Goal: Task Accomplishment & Management: Manage account settings

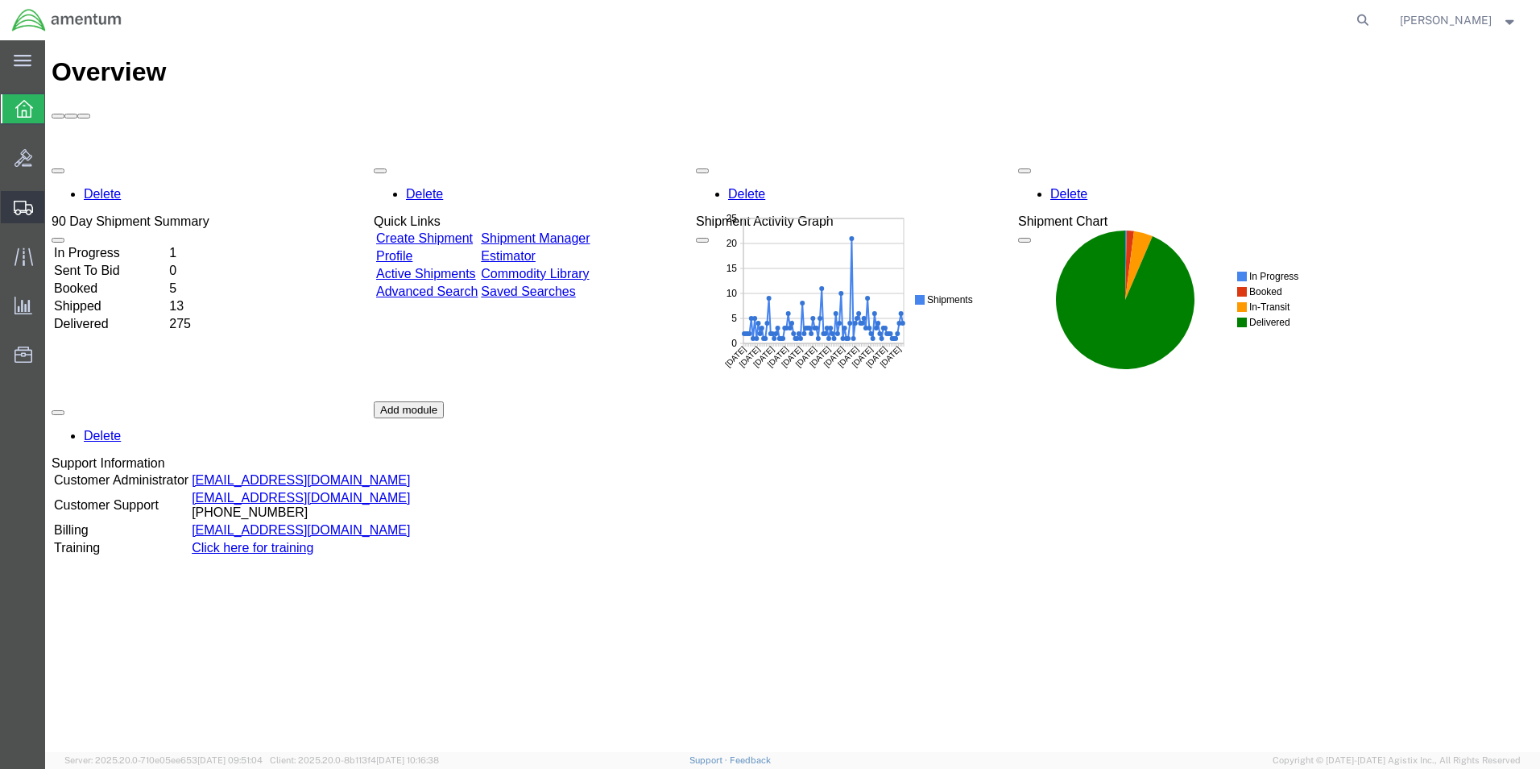
click at [56, 205] on span "Shipments" at bounding box center [49, 207] width 11 height 32
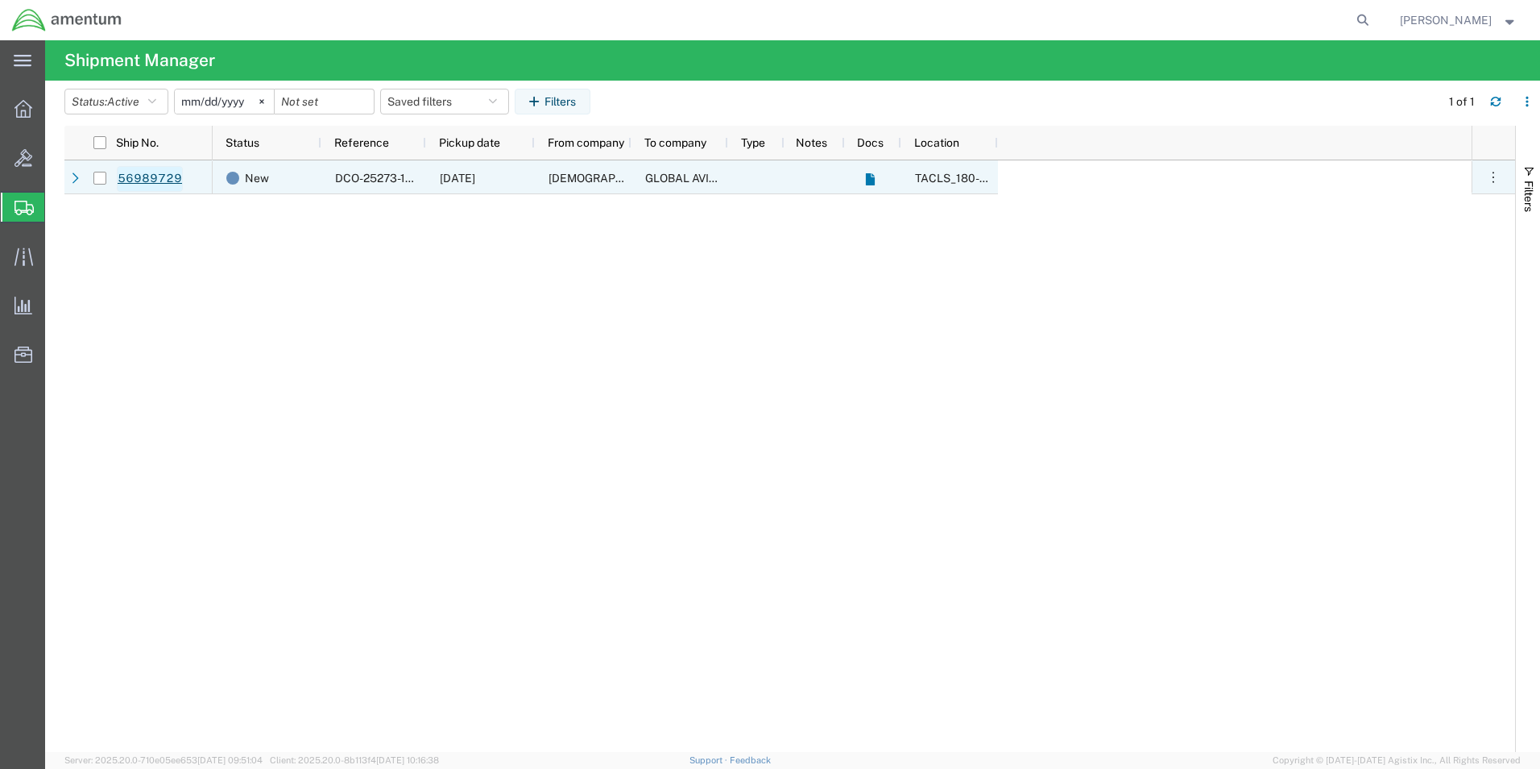
click at [155, 182] on link "56989729" at bounding box center [150, 179] width 66 height 26
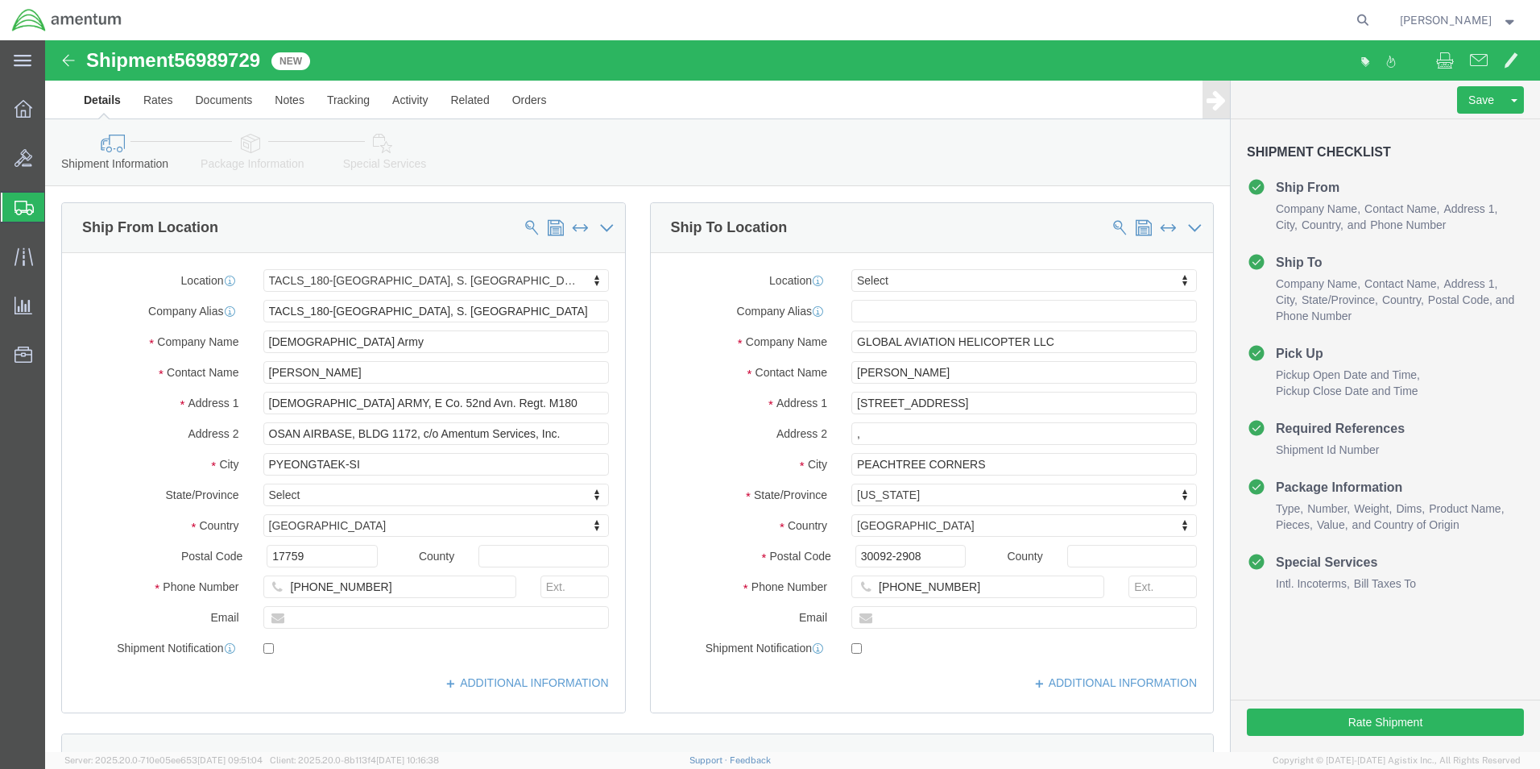
select select "42679"
select select
click button "Save"
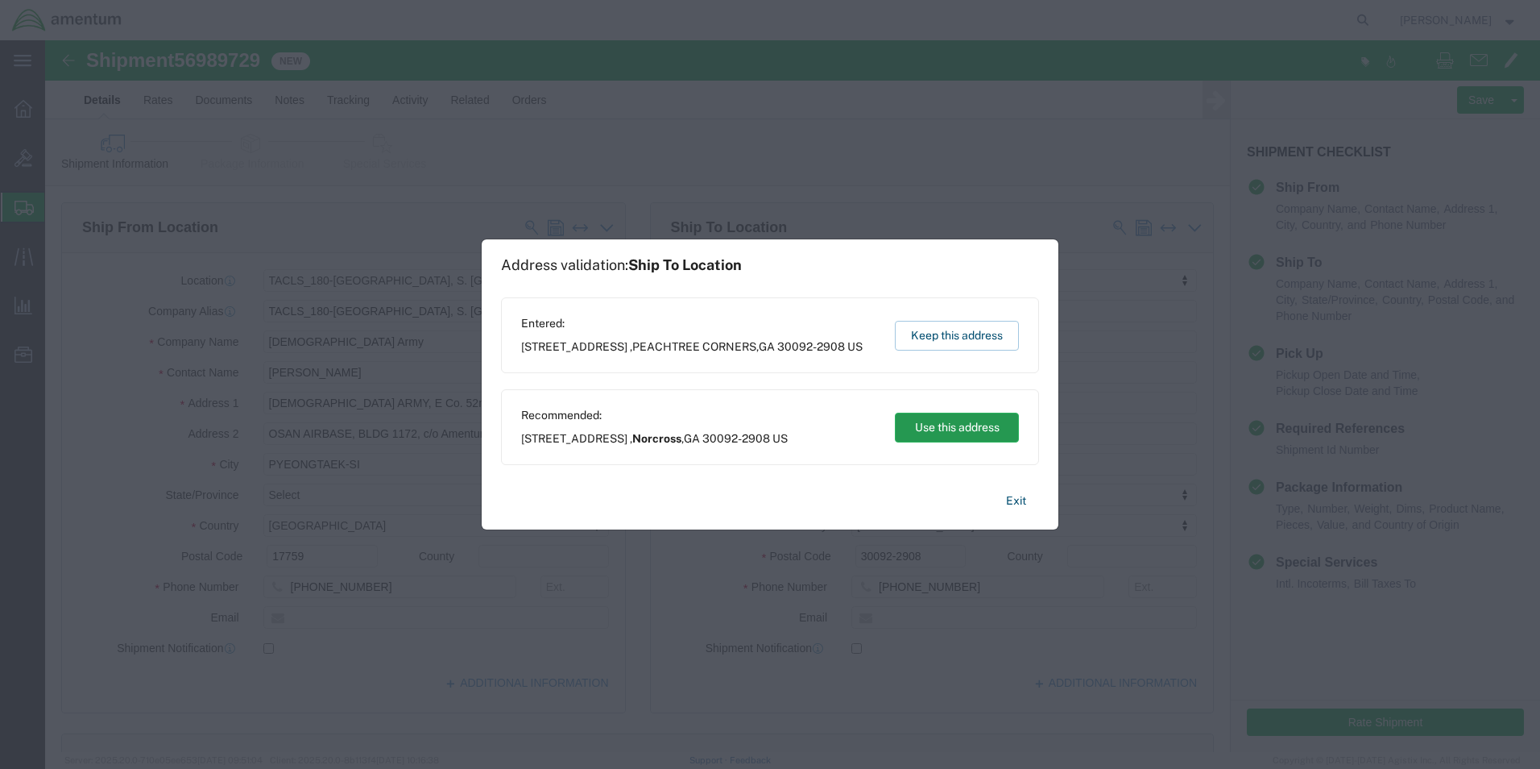
click at [952, 432] on button "Use this address" at bounding box center [957, 427] width 124 height 30
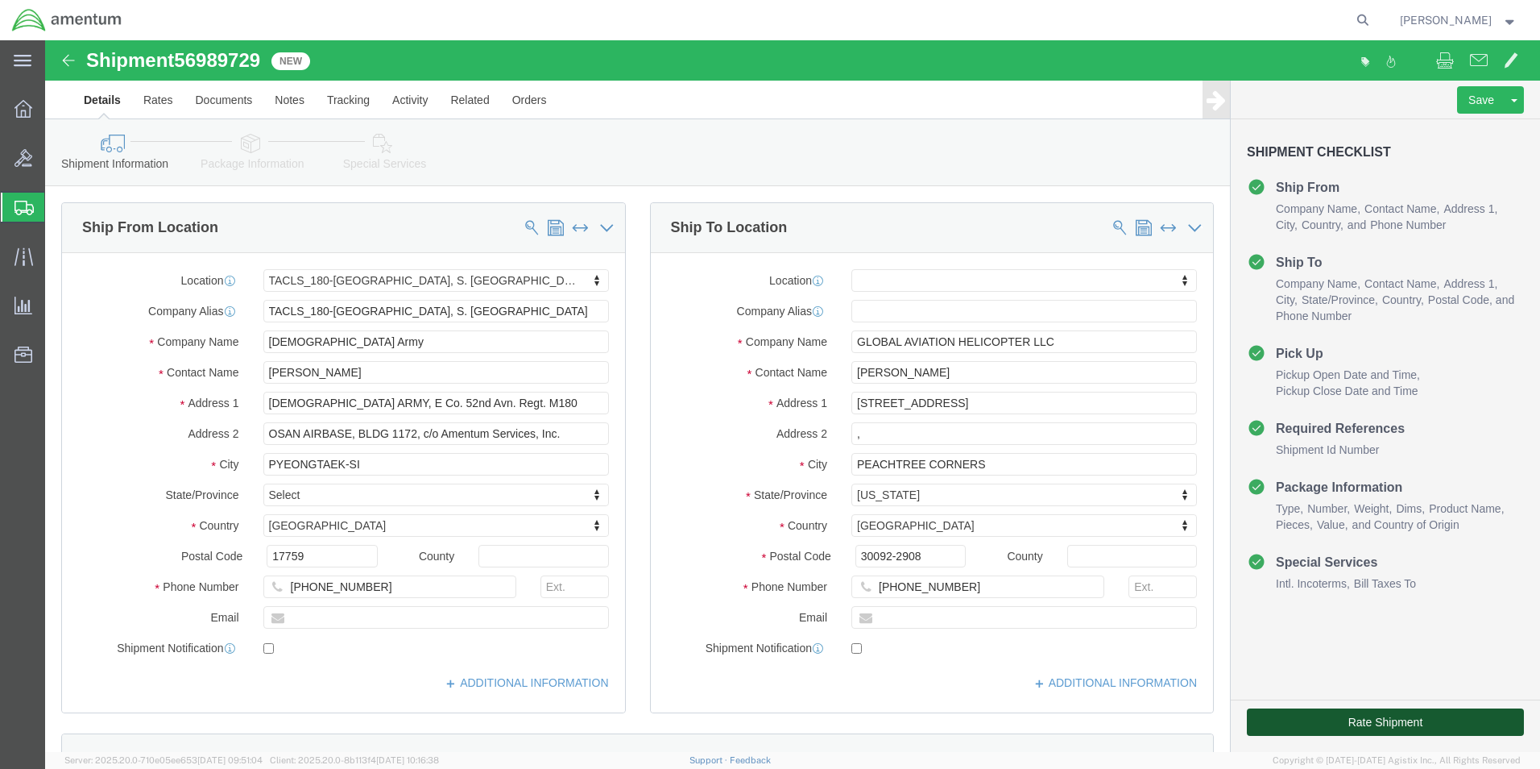
click button "Rate Shipment"
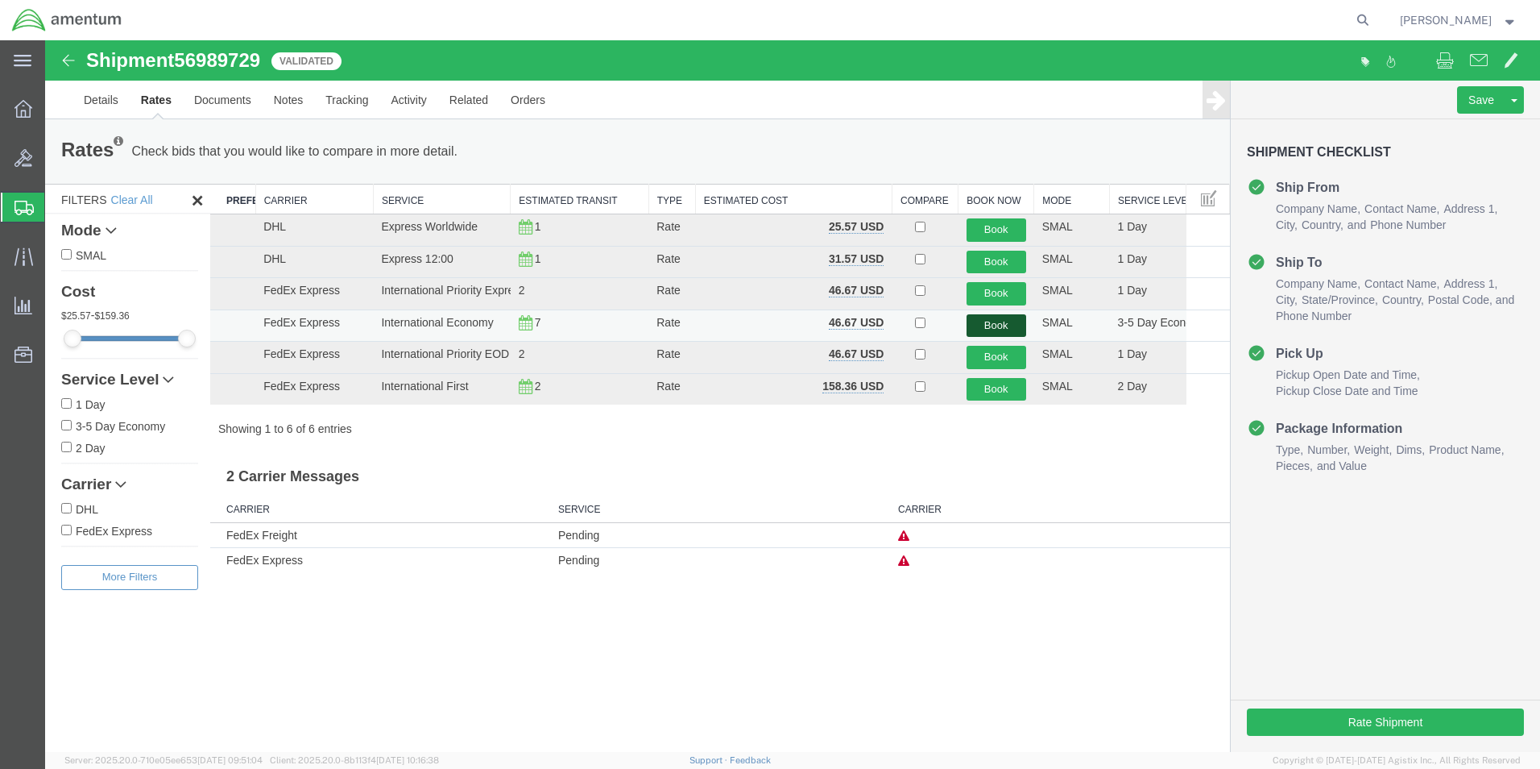
click at [998, 325] on button "Book" at bounding box center [997, 325] width 60 height 23
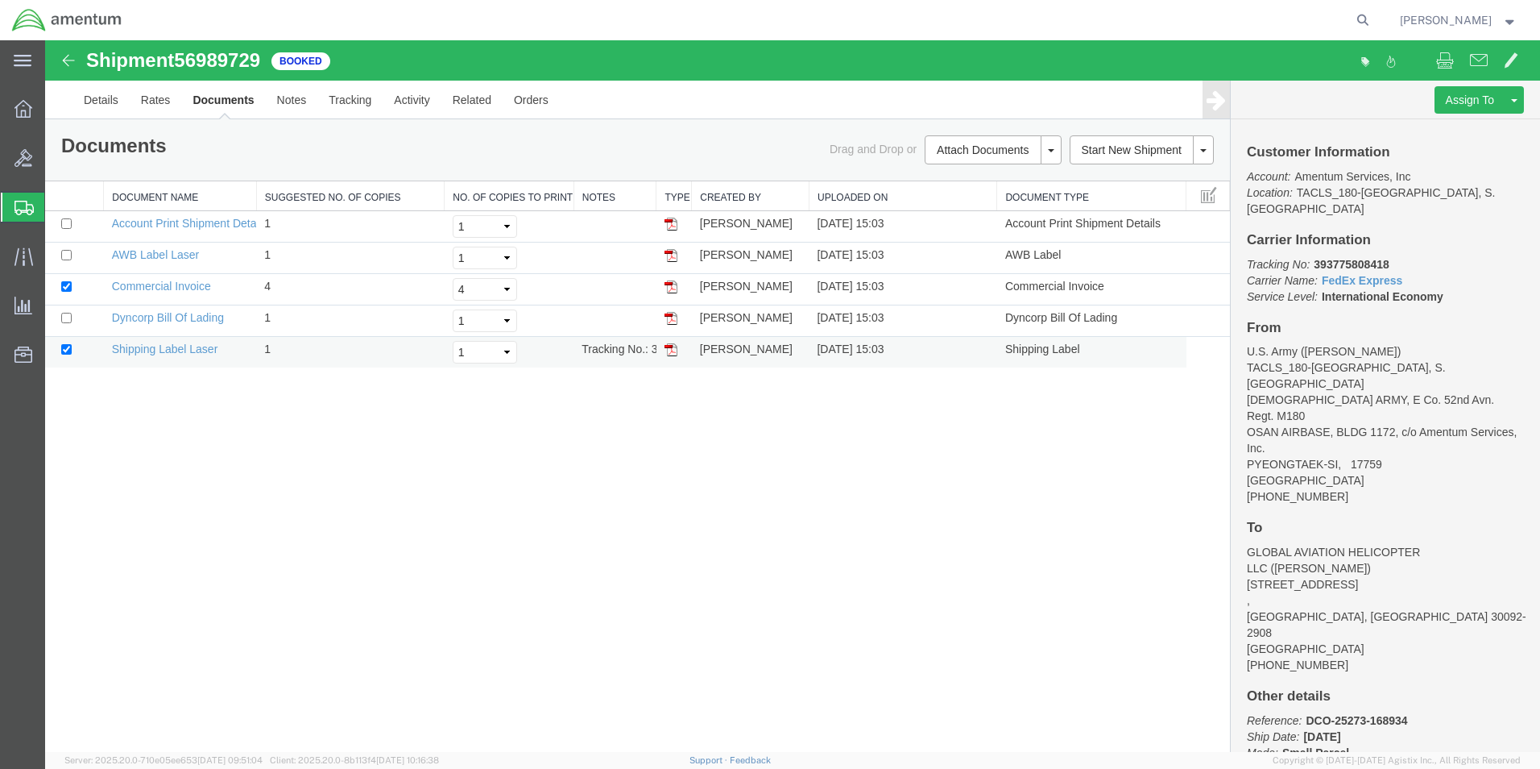
click at [669, 350] on img at bounding box center [671, 349] width 13 height 13
click at [671, 255] on img at bounding box center [671, 255] width 13 height 13
click at [669, 317] on img at bounding box center [671, 318] width 13 height 13
click at [1348, 258] on b "393775808418" at bounding box center [1351, 264] width 75 height 13
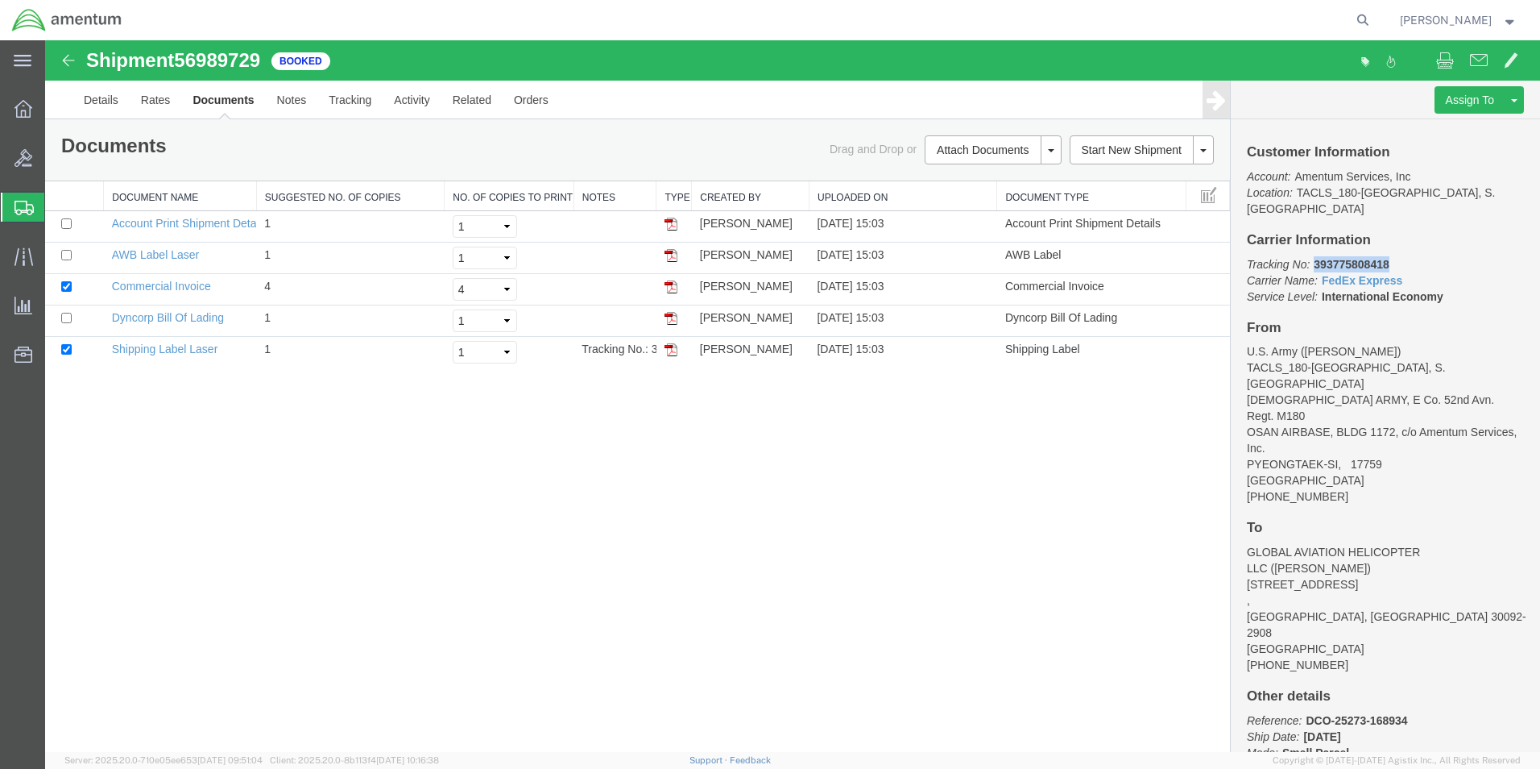
copy b "393775808418"
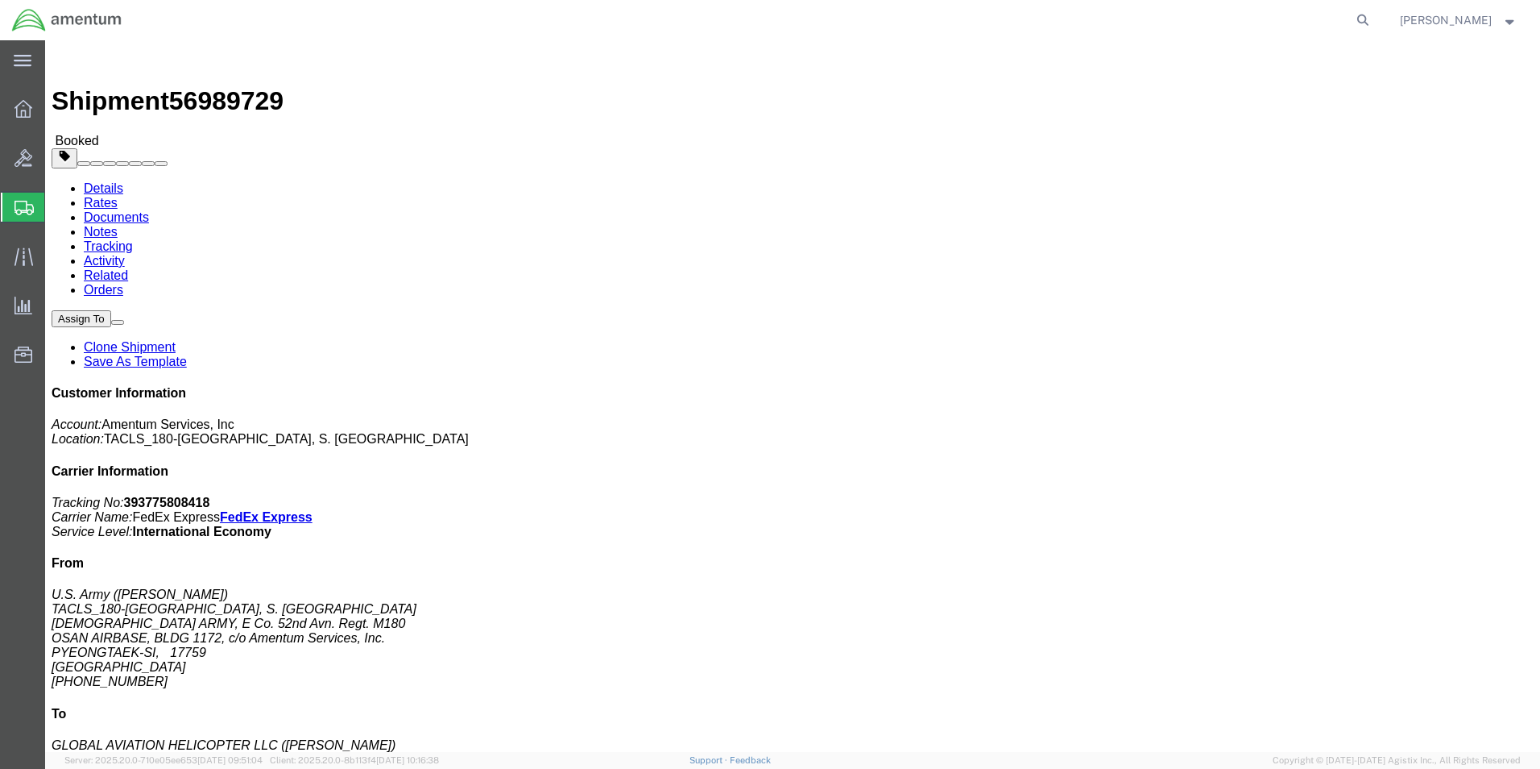
click b "393775808418"
copy b "393775808418"
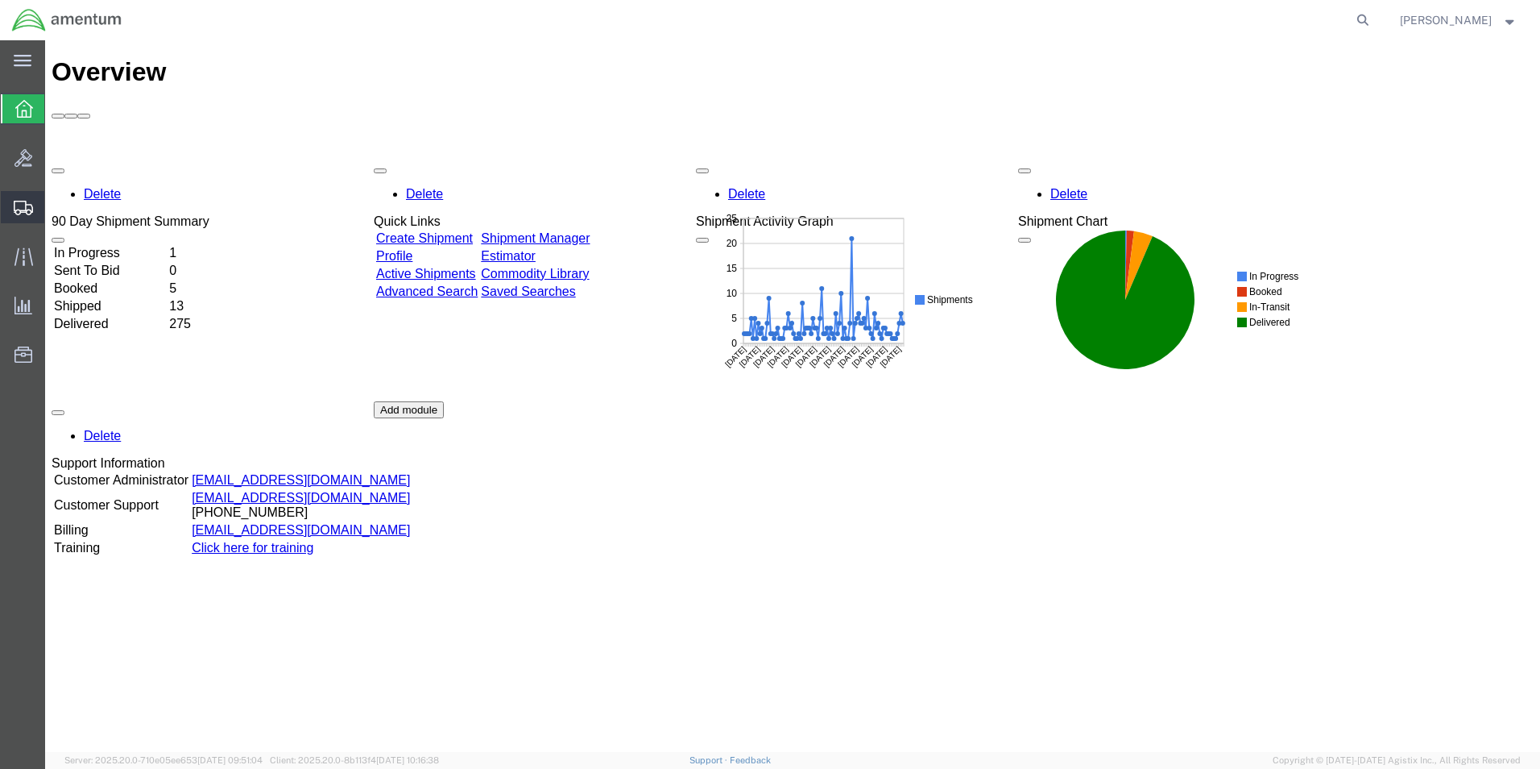
click at [56, 208] on span "Shipments" at bounding box center [49, 207] width 11 height 32
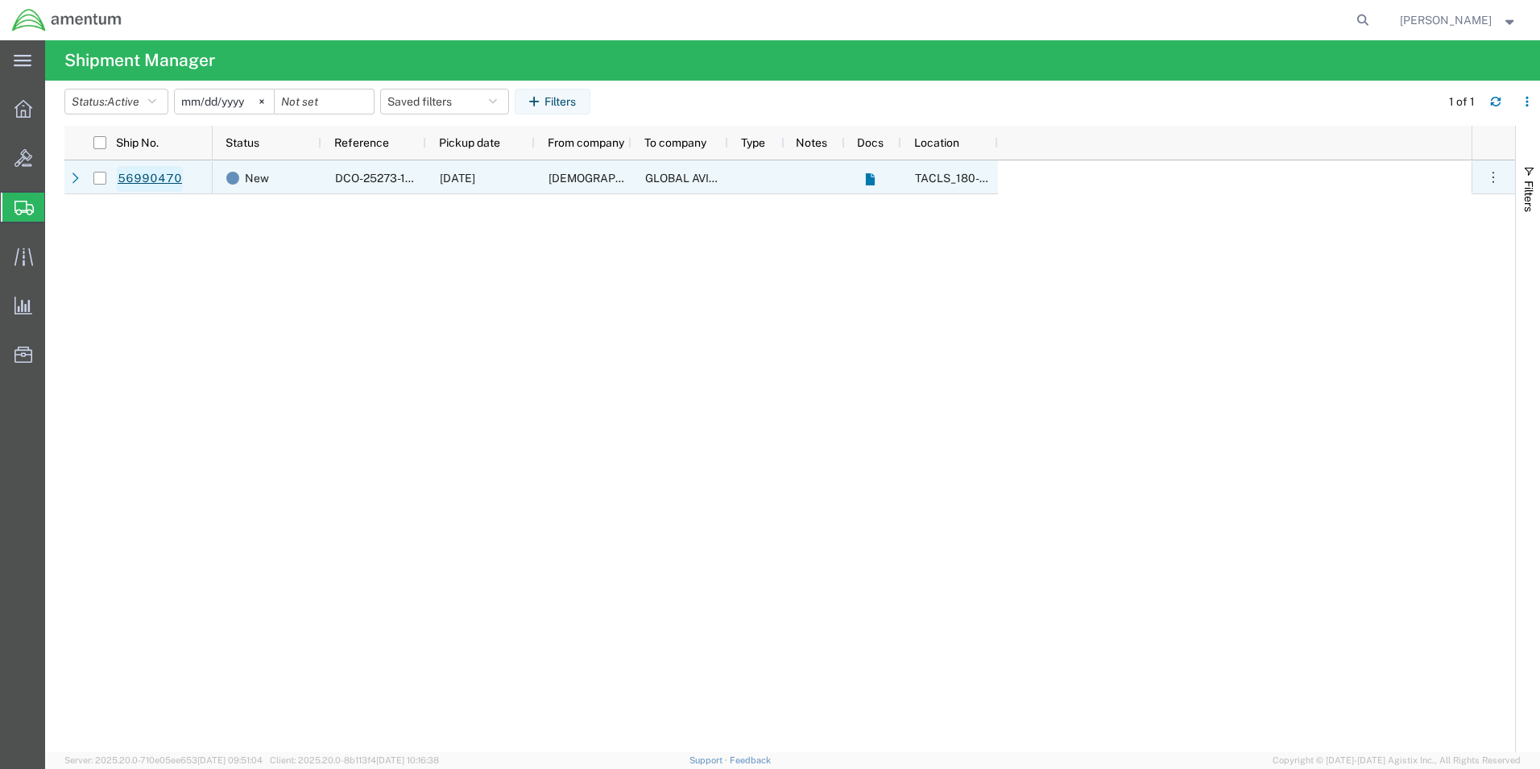
click at [155, 176] on link "56990470" at bounding box center [150, 179] width 66 height 26
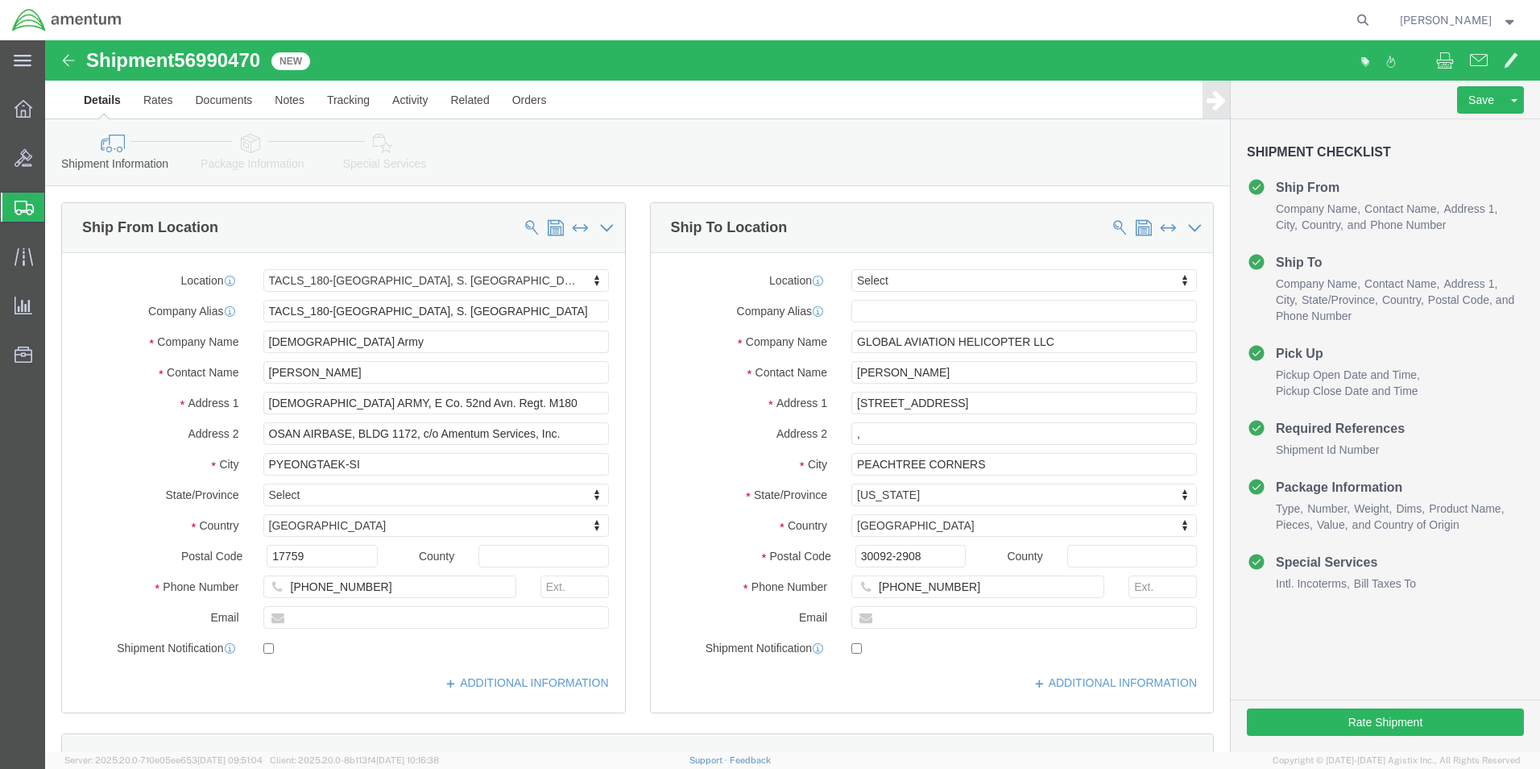
select select "42679"
select select
click button "Save"
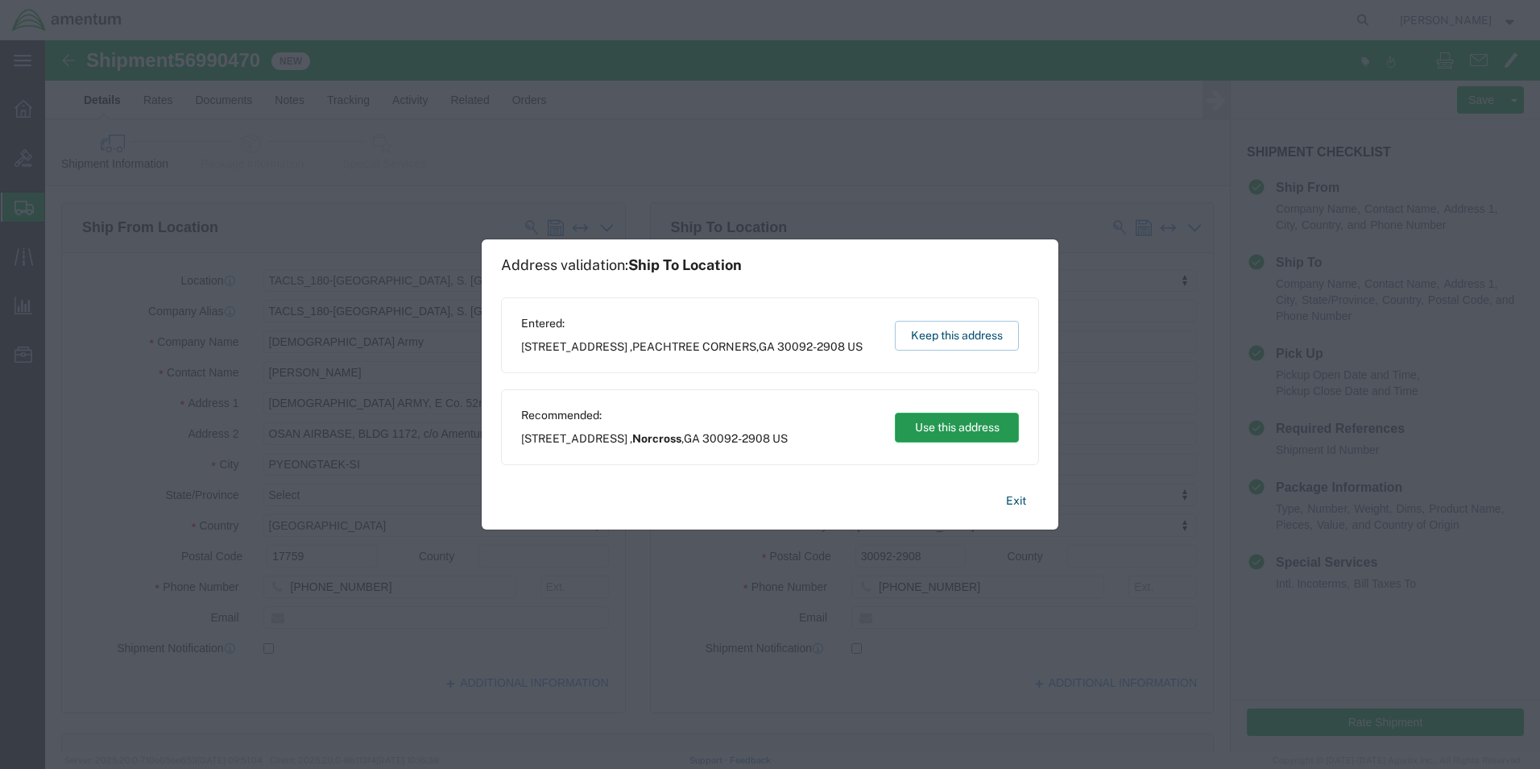
click at [957, 431] on button "Use this address" at bounding box center [957, 427] width 124 height 30
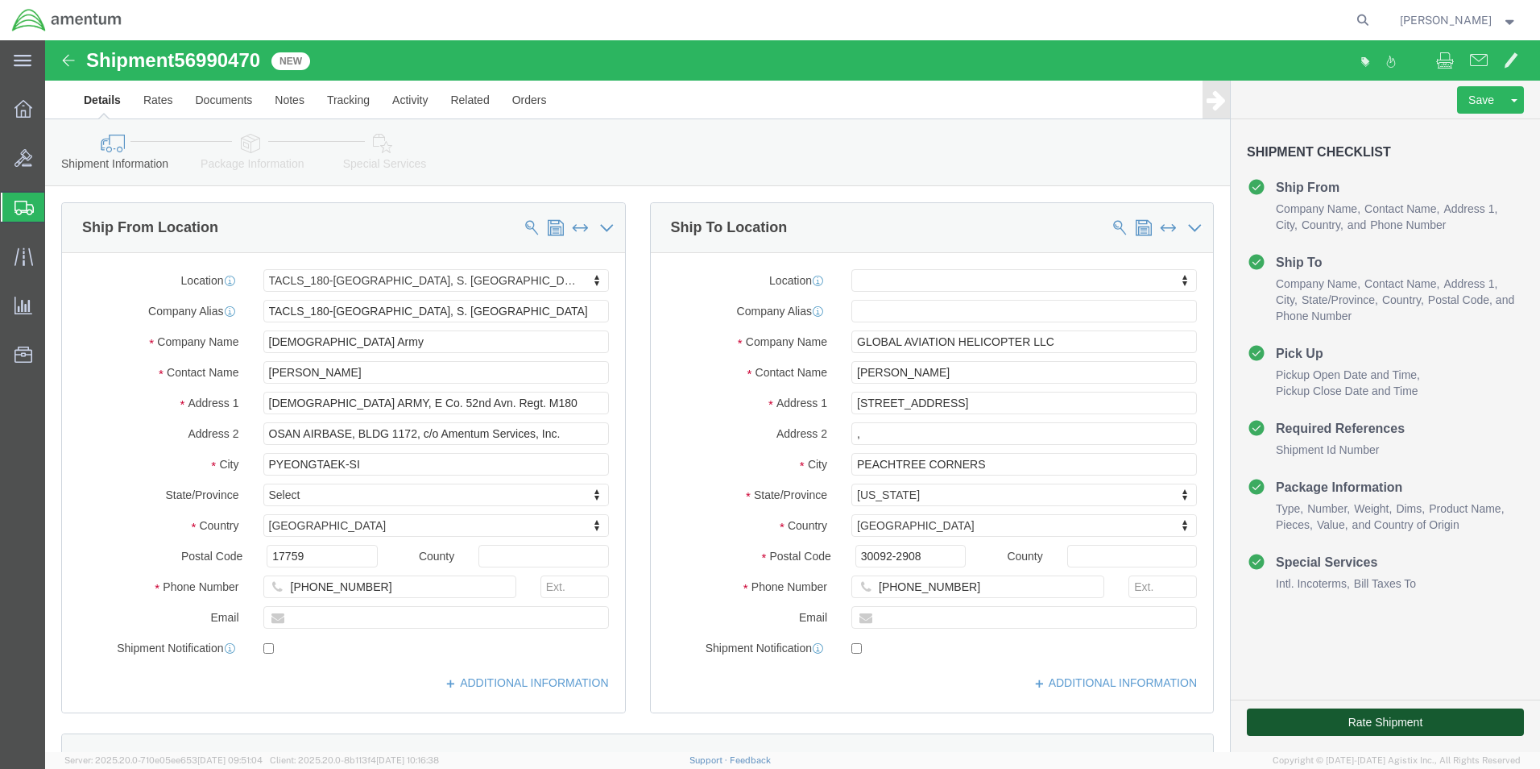
click button "Rate Shipment"
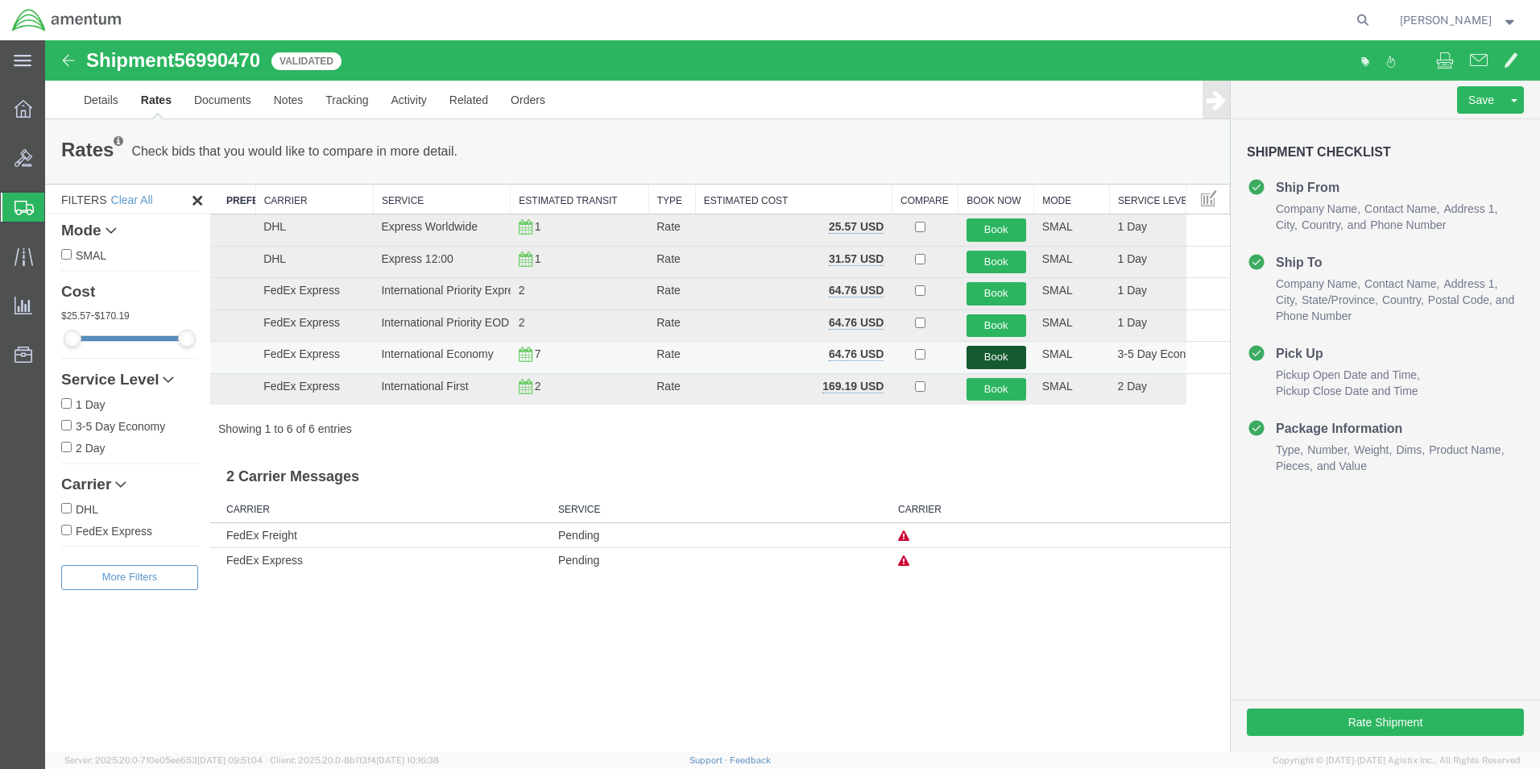
click at [995, 357] on button "Book" at bounding box center [997, 357] width 60 height 23
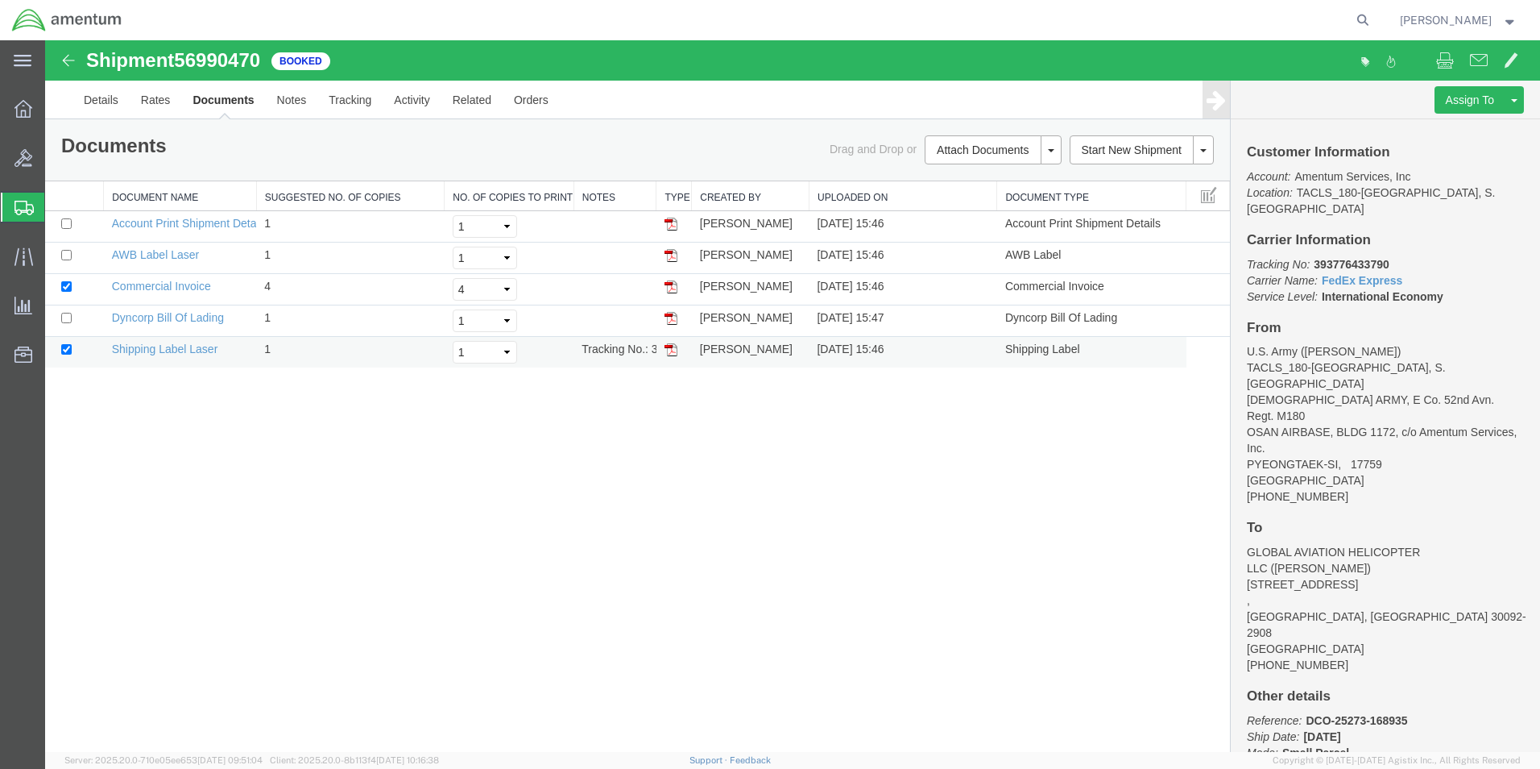
click at [671, 351] on img at bounding box center [671, 349] width 13 height 13
click at [675, 257] on img at bounding box center [671, 255] width 13 height 13
click at [670, 255] on img at bounding box center [671, 255] width 13 height 13
click at [669, 321] on img at bounding box center [671, 318] width 13 height 13
click at [1359, 258] on b "393776433790" at bounding box center [1351, 264] width 75 height 13
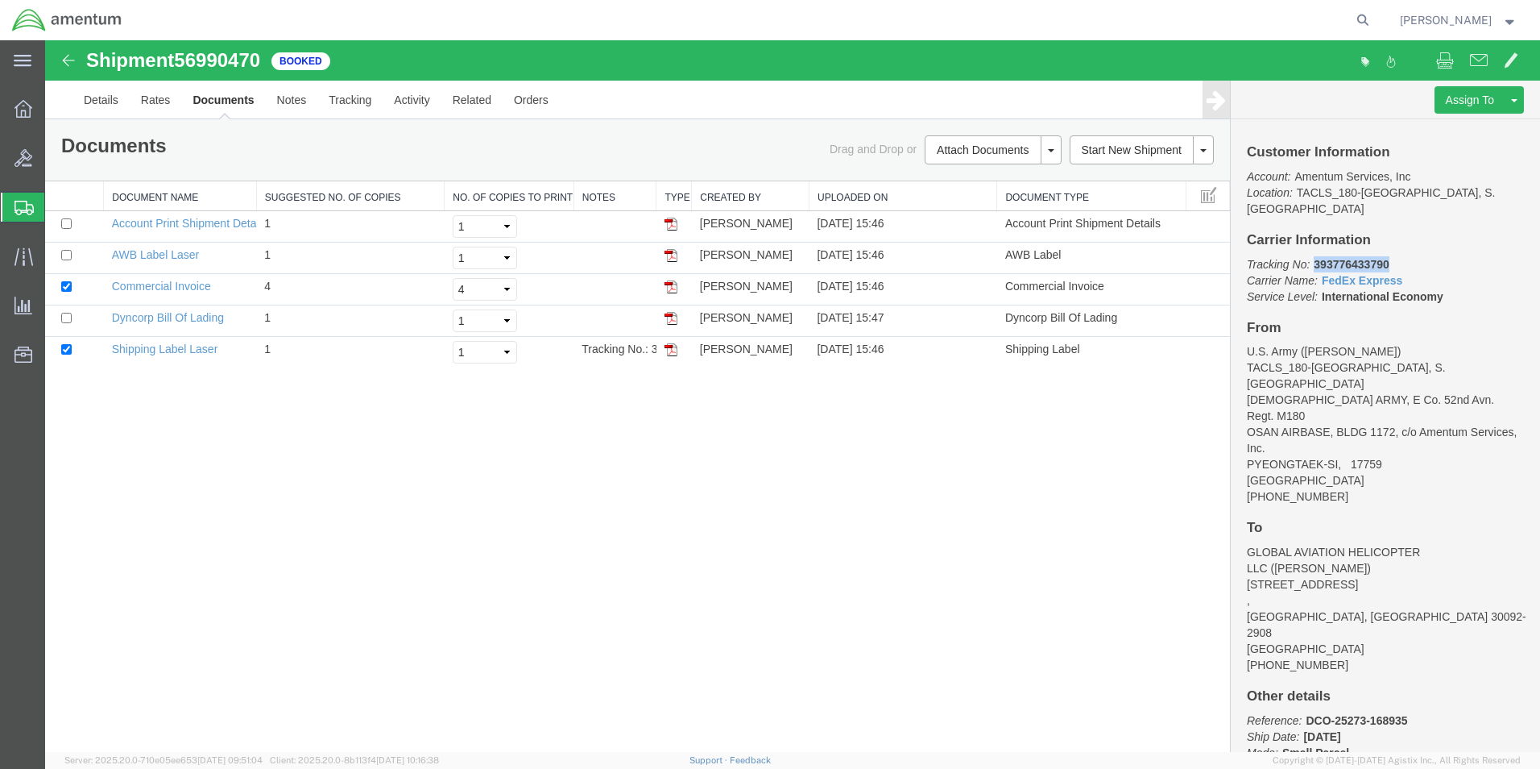
click at [1359, 258] on b "393776433790" at bounding box center [1351, 264] width 75 height 13
click at [1350, 258] on b "393776433790" at bounding box center [1351, 264] width 75 height 13
click at [976, 555] on div "Shipment 56990470 5 of 5 Booked Details Rates Documents Notes Tracking Activity…" at bounding box center [792, 395] width 1495 height 711
click at [1358, 258] on b "393776433790" at bounding box center [1351, 264] width 75 height 13
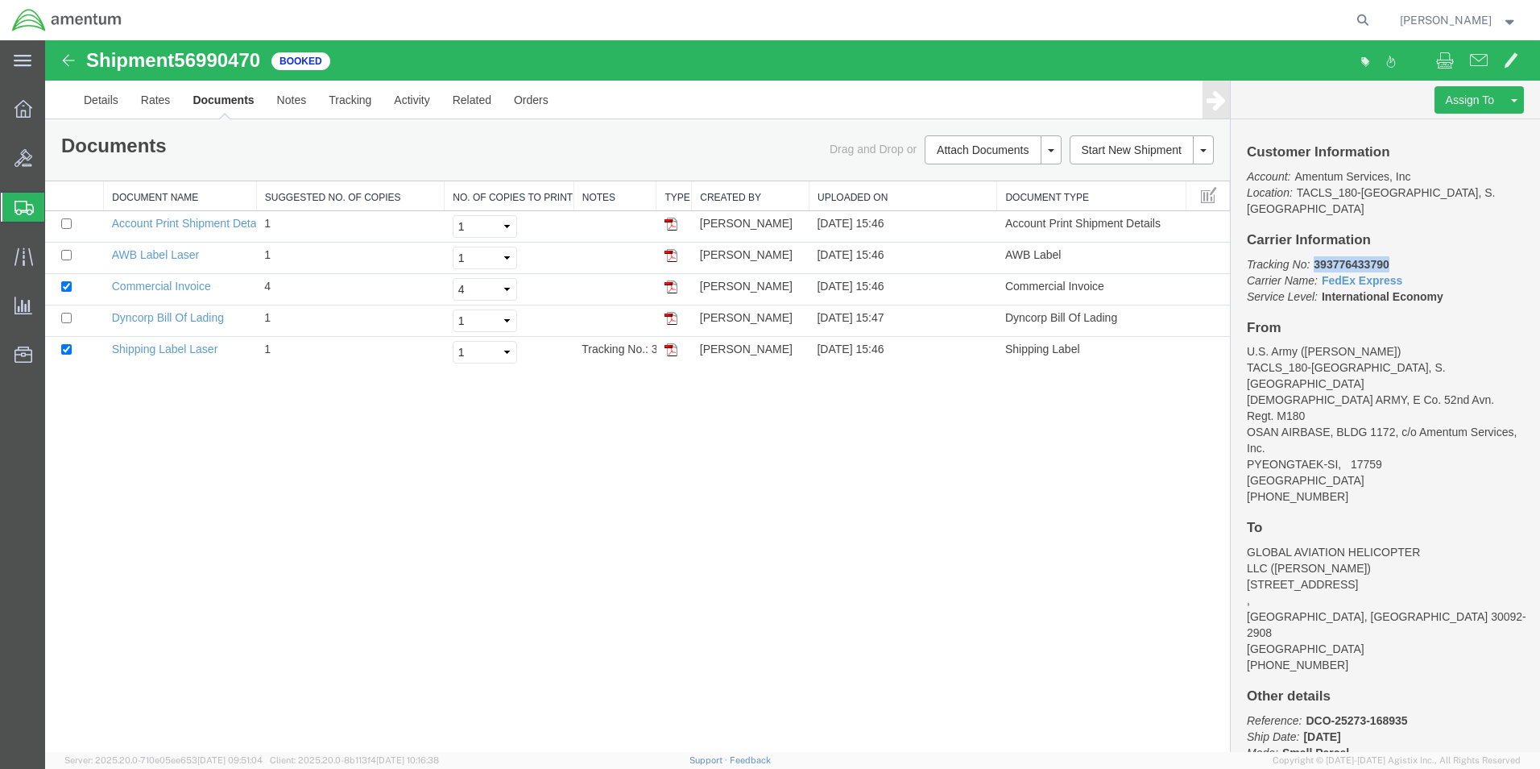
click at [1358, 258] on b "393776433790" at bounding box center [1351, 264] width 75 height 13
copy b "393776433790"
click at [798, 459] on div "Shipment 56990470 5 of 5 Booked Details Rates Documents Notes Tracking Activity…" at bounding box center [792, 395] width 1495 height 711
